Goal: Task Accomplishment & Management: Complete application form

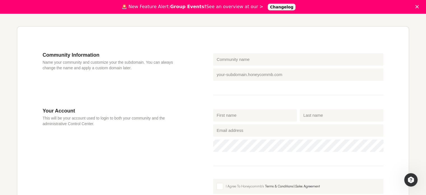
scroll to position [135, 0]
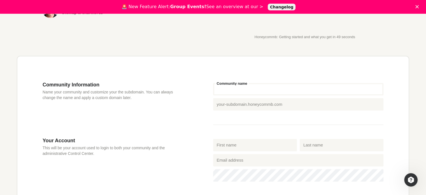
click at [232, 94] on input "Community name" at bounding box center [298, 89] width 171 height 12
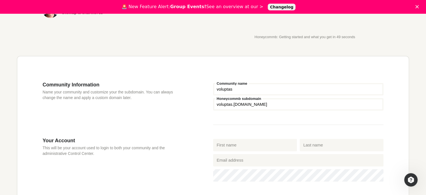
type input "voluptas"
click at [202, 121] on div "Community Information Name your community and customize your the subdomain. You…" at bounding box center [128, 110] width 171 height 56
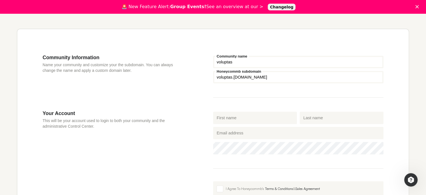
scroll to position [191, 0]
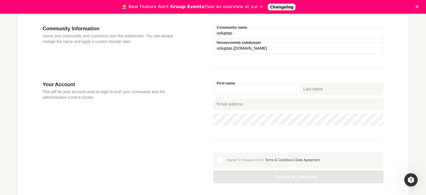
click at [229, 89] on input "First name" at bounding box center [255, 89] width 84 height 12
type input "[PERSON_NAME]"
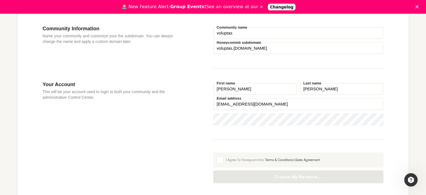
type input "[EMAIL_ADDRESS][DOMAIN_NAME]"
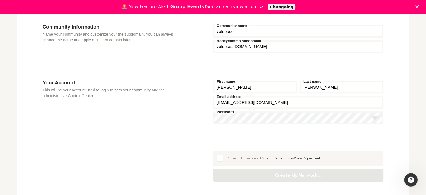
scroll to position [247, 0]
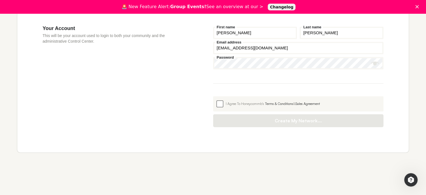
click at [220, 104] on span at bounding box center [220, 103] width 7 height 7
click at [213, 96] on input "I Agree To Honeycommb's Terms & Conditions & Sales Agreement" at bounding box center [213, 96] width 0 height 0
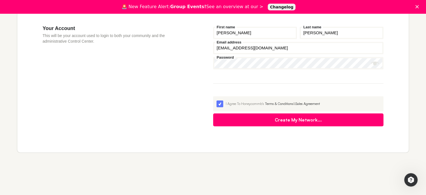
click at [274, 125] on button "Create My Network..." at bounding box center [298, 119] width 171 height 13
